Goal: Task Accomplishment & Management: Complete application form

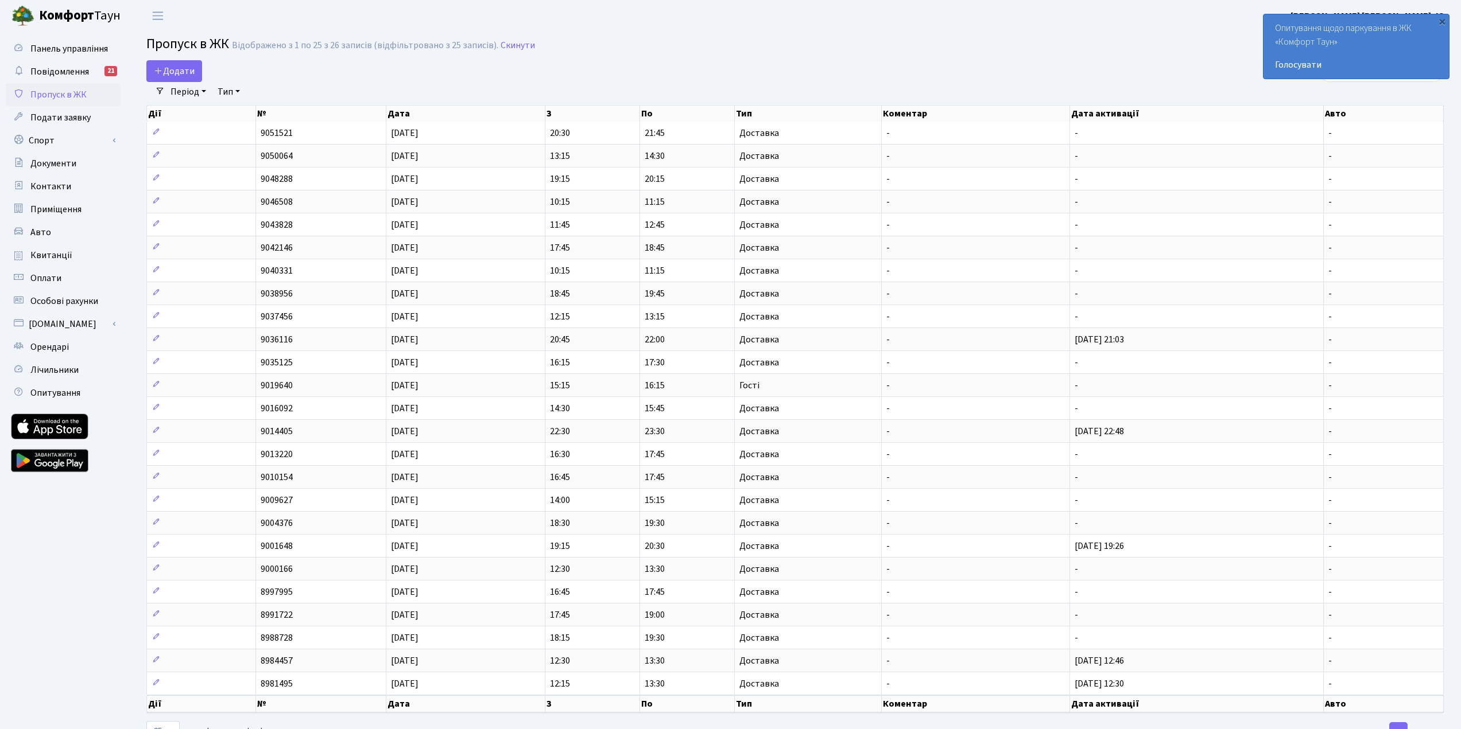
select select "25"
click at [194, 71] on span "Додати" at bounding box center [174, 71] width 41 height 13
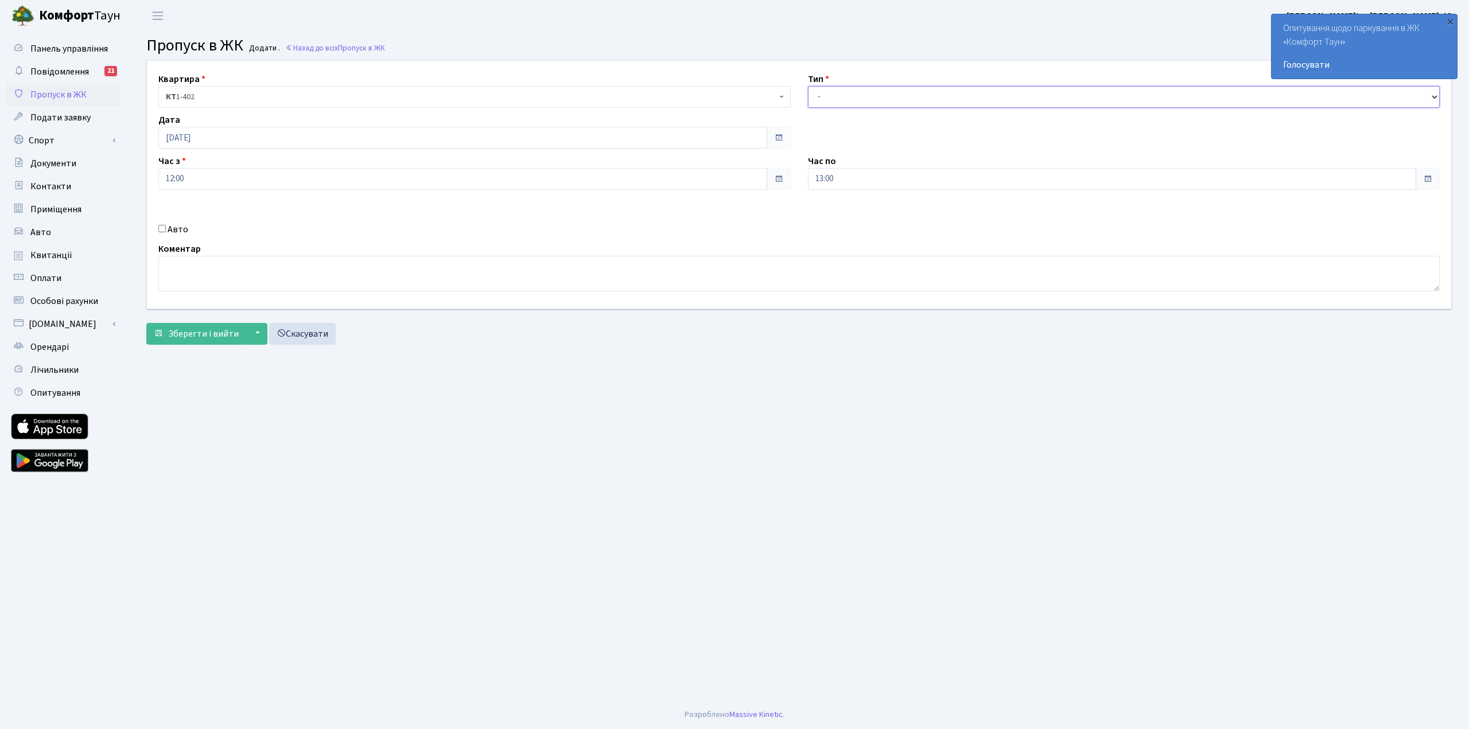
click at [837, 93] on select "- Доставка Таксі Гості Сервіс" at bounding box center [1124, 97] width 632 height 22
select select "1"
click at [808, 86] on select "- Доставка Таксі Гості Сервіс" at bounding box center [1124, 97] width 632 height 22
click at [217, 326] on button "Зберегти і вийти" at bounding box center [196, 334] width 100 height 22
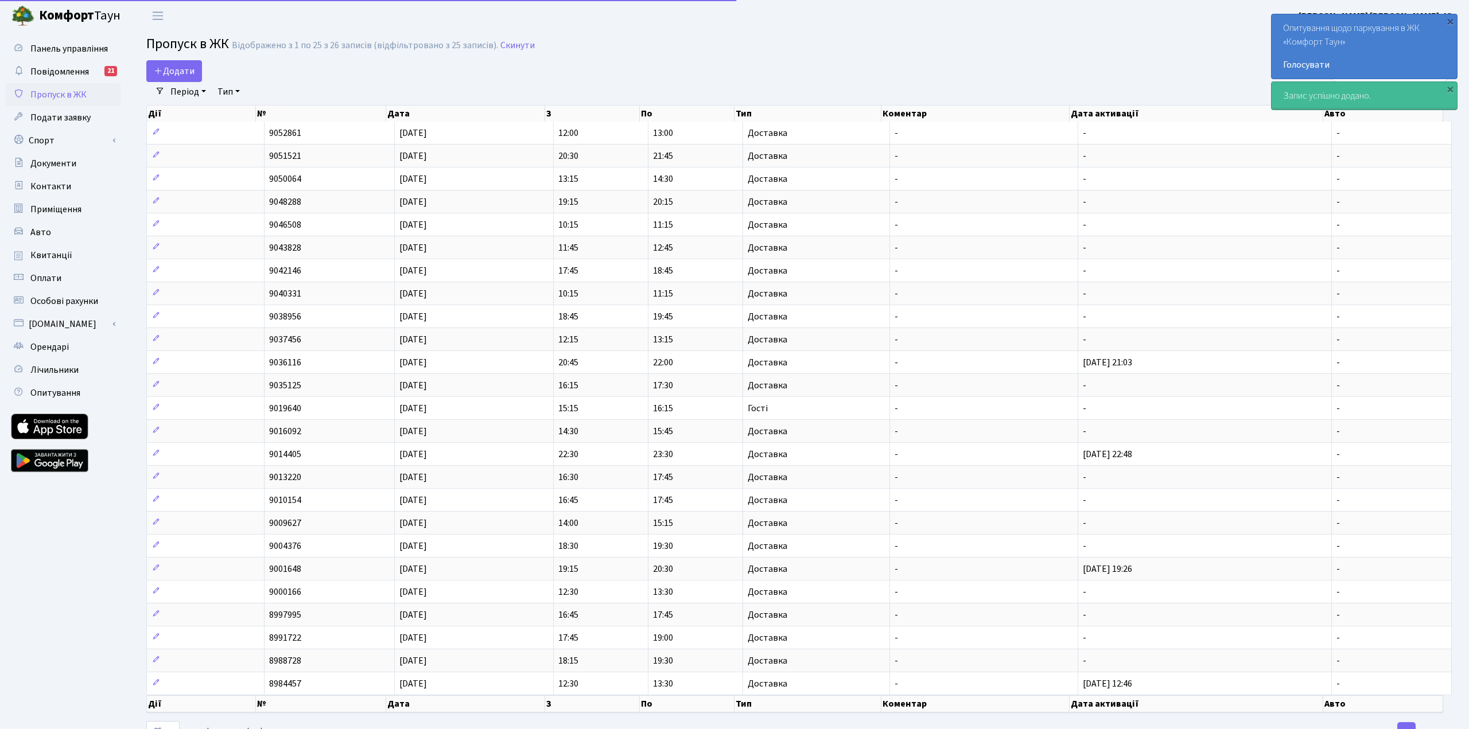
select select "25"
